Goal: Information Seeking & Learning: Learn about a topic

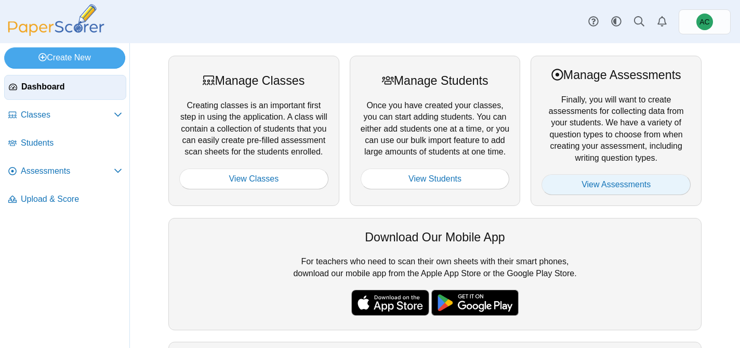
click at [605, 181] on link "View Assessments" at bounding box center [615, 184] width 149 height 21
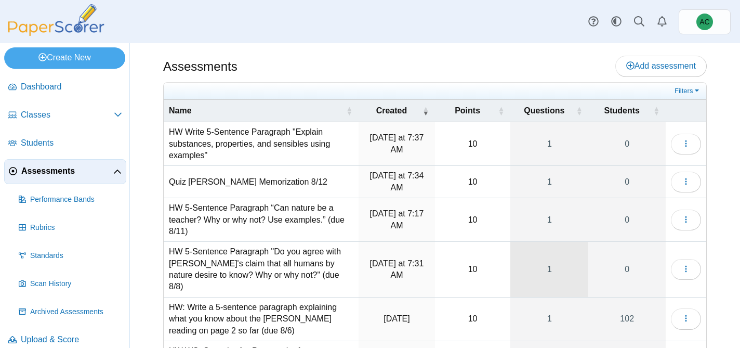
scroll to position [101, 0]
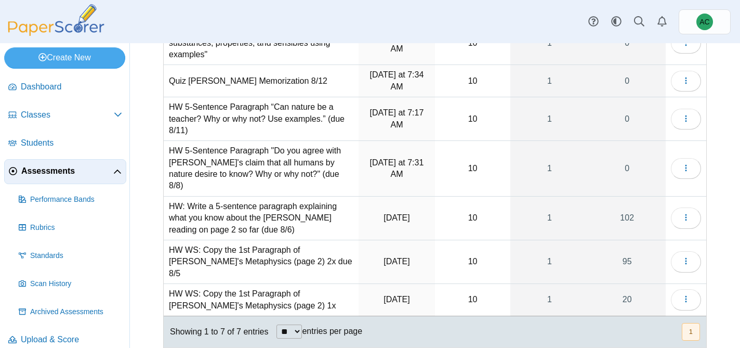
click at [699, 198] on td "Loading…" at bounding box center [686, 218] width 41 height 44
click at [691, 207] on button "button" at bounding box center [686, 217] width 30 height 21
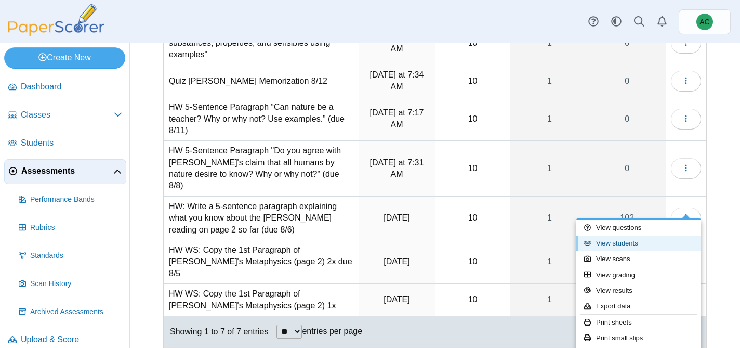
click at [627, 244] on link "View students" at bounding box center [638, 243] width 125 height 16
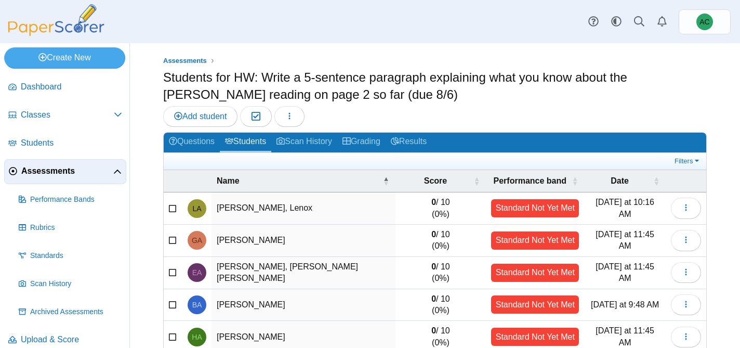
scroll to position [210, 0]
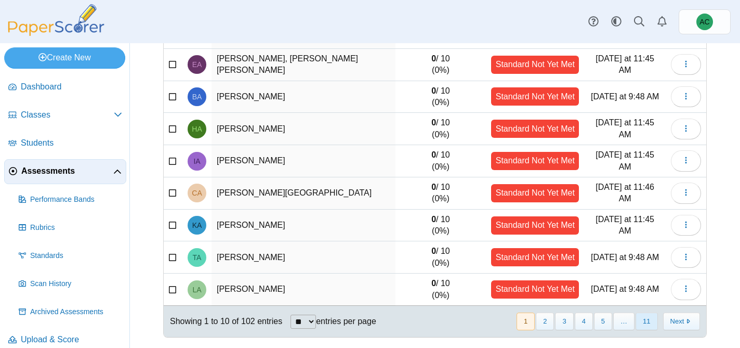
click at [643, 323] on button "11" at bounding box center [647, 320] width 22 height 17
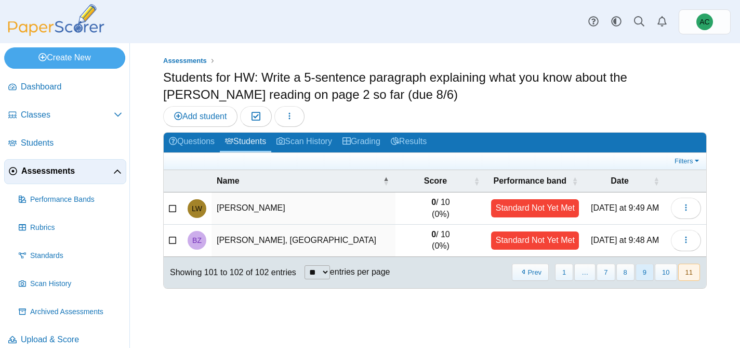
click at [646, 273] on button "9" at bounding box center [645, 271] width 18 height 17
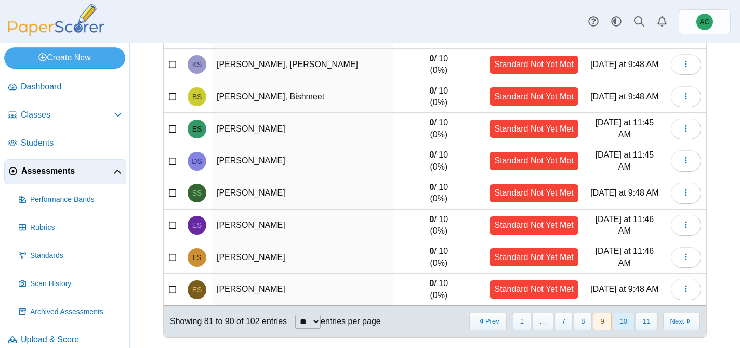
click at [623, 322] on button "10" at bounding box center [624, 320] width 22 height 17
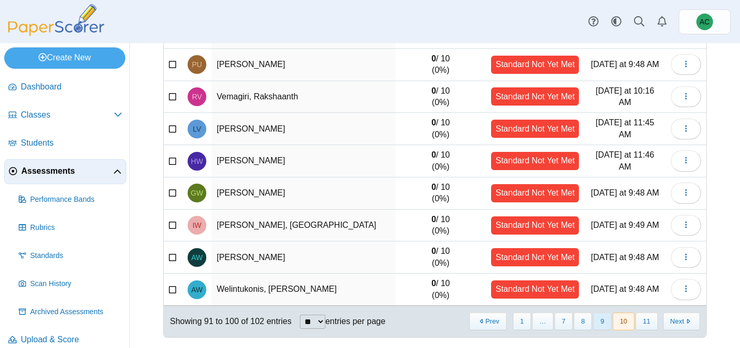
click at [601, 319] on button "9" at bounding box center [602, 320] width 18 height 17
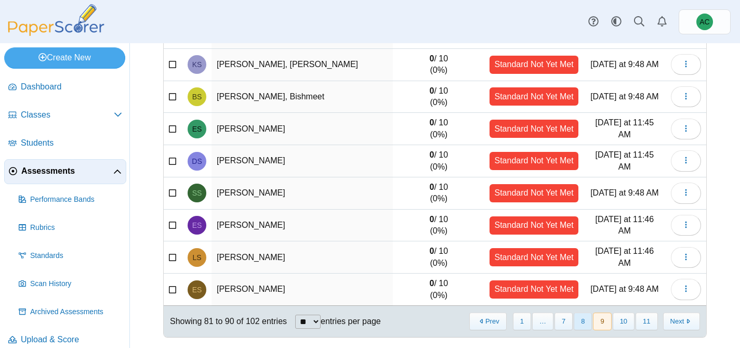
click at [588, 320] on button "8" at bounding box center [583, 320] width 18 height 17
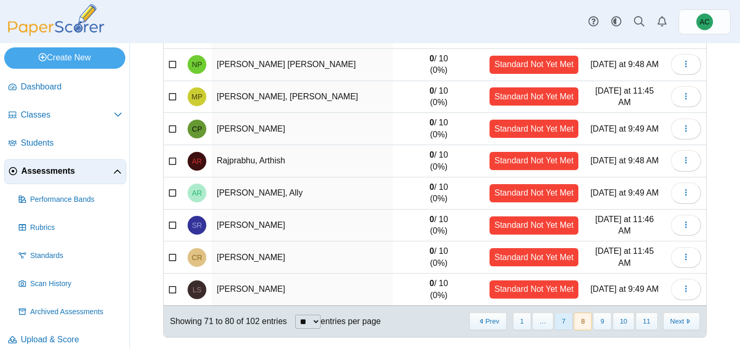
click at [566, 321] on button "7" at bounding box center [563, 320] width 18 height 17
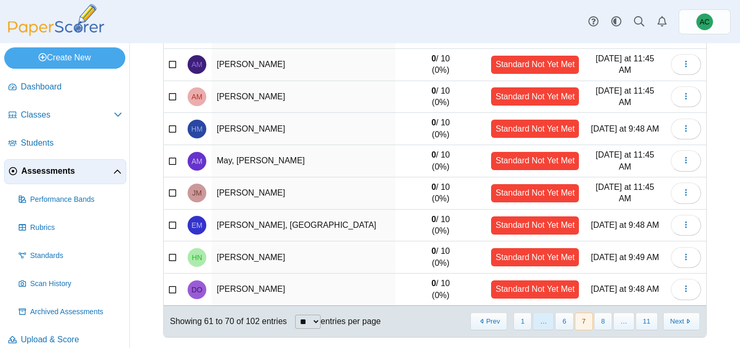
click at [544, 323] on span "…" at bounding box center [543, 320] width 21 height 17
click at [567, 324] on button "6" at bounding box center [564, 320] width 18 height 17
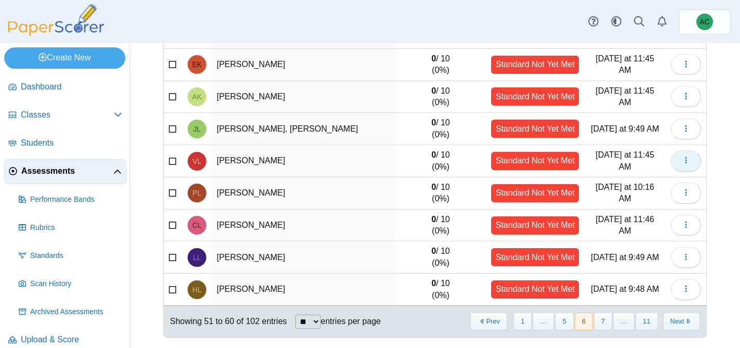
click at [684, 158] on icon "button" at bounding box center [686, 160] width 8 height 8
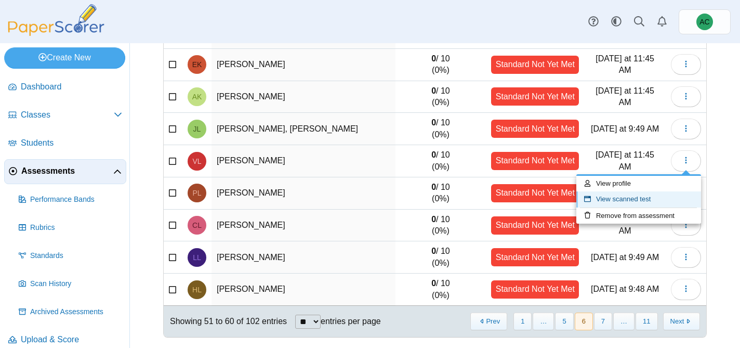
click at [627, 198] on link "View scanned test" at bounding box center [638, 199] width 125 height 16
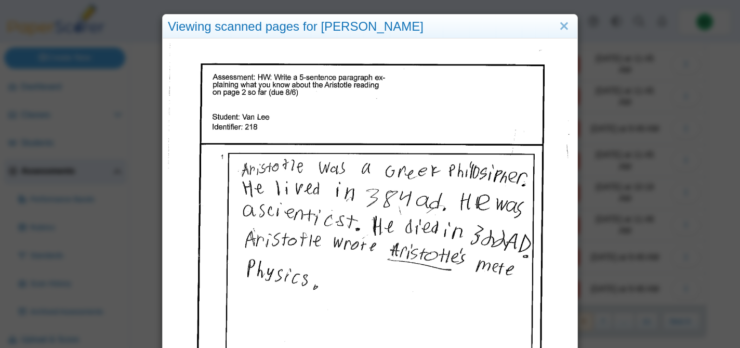
scroll to position [64, 0]
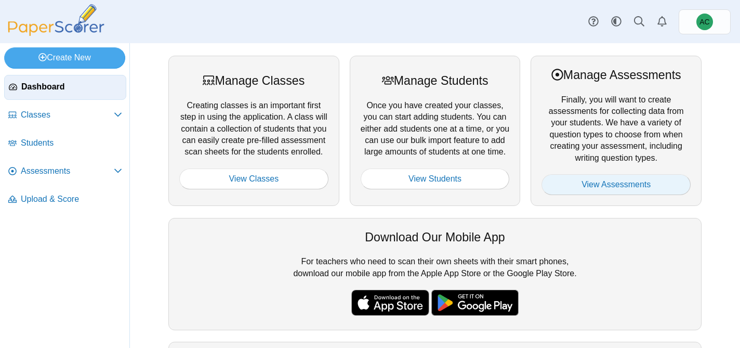
click at [571, 180] on link "View Assessments" at bounding box center [615, 184] width 149 height 21
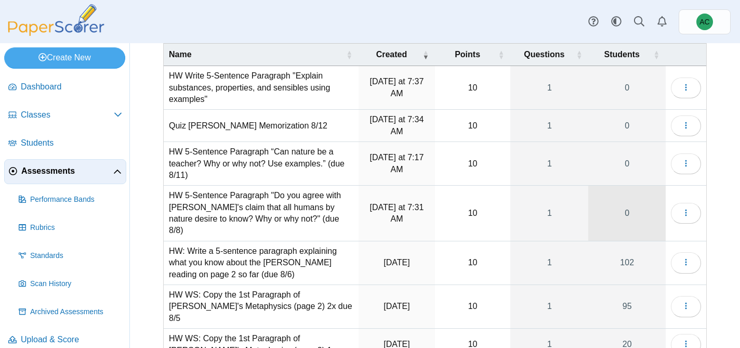
scroll to position [61, 0]
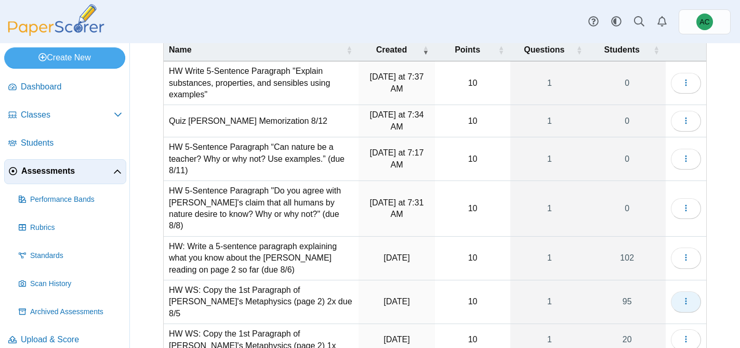
click at [679, 291] on button "button" at bounding box center [686, 301] width 30 height 21
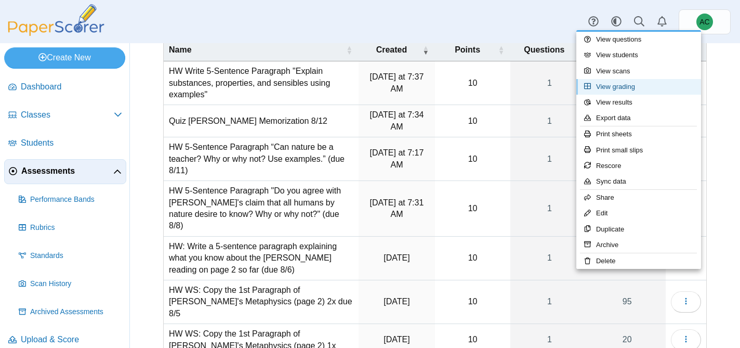
click at [614, 82] on link "View grading" at bounding box center [638, 87] width 125 height 16
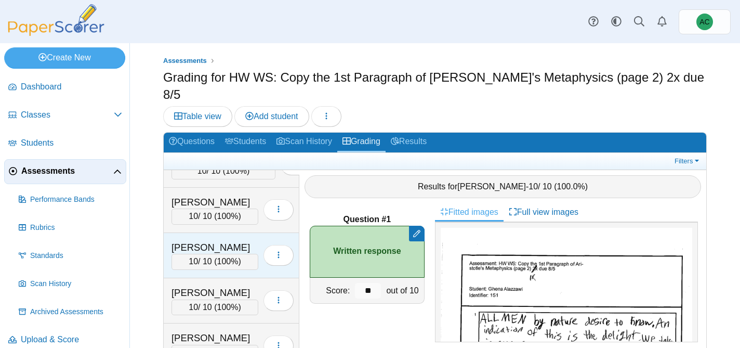
scroll to position [2199, 0]
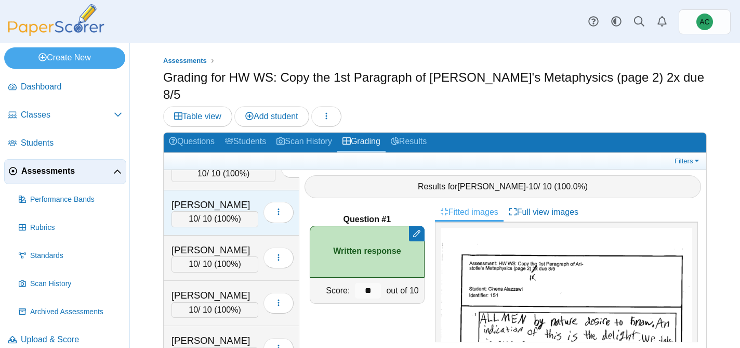
click at [189, 198] on div "Lee, Van" at bounding box center [214, 205] width 87 height 14
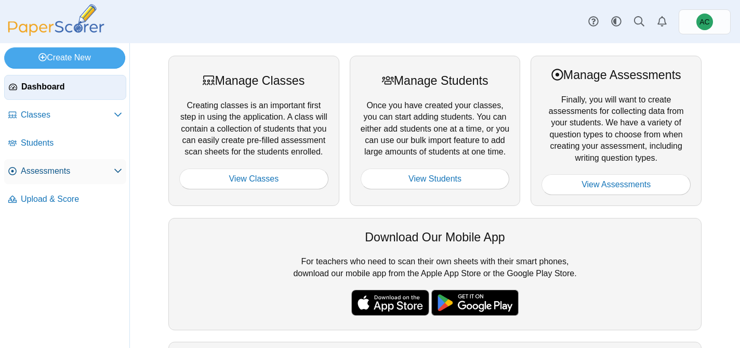
click at [64, 163] on link "Assessments" at bounding box center [65, 171] width 122 height 25
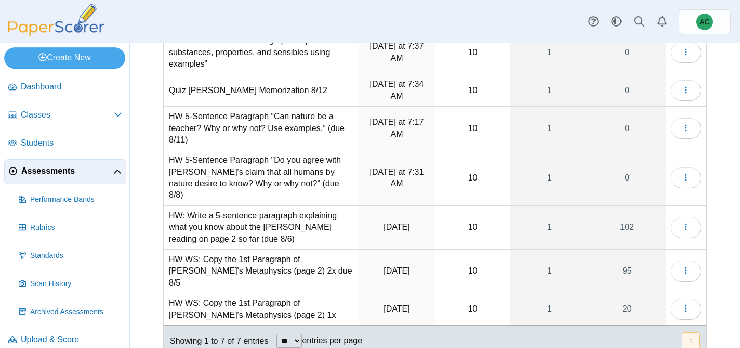
scroll to position [37, 0]
